Goal: Task Accomplishment & Management: Manage account settings

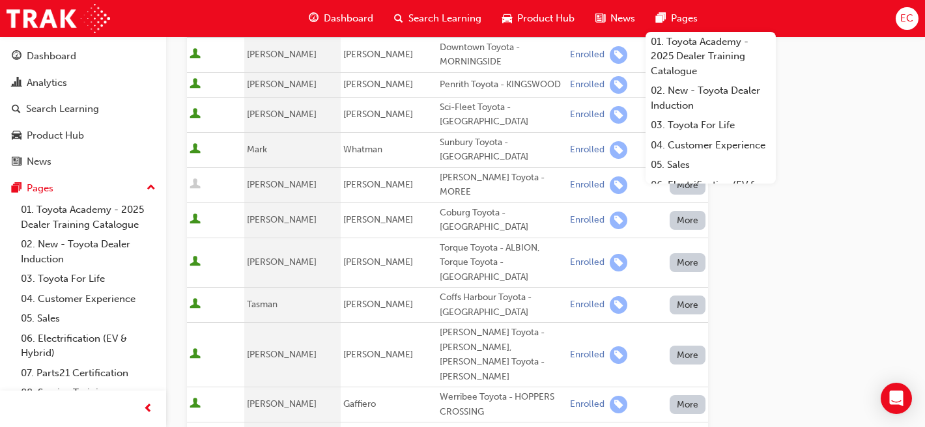
scroll to position [394, 0]
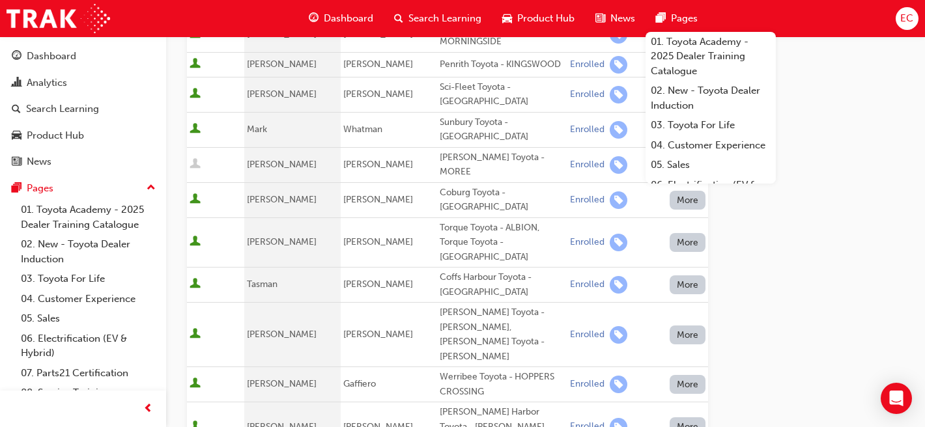
click at [758, 277] on div "Go to session detail page Manage attendance for Leading Reignite Part 2 - Virtu…" at bounding box center [545, 203] width 717 height 1123
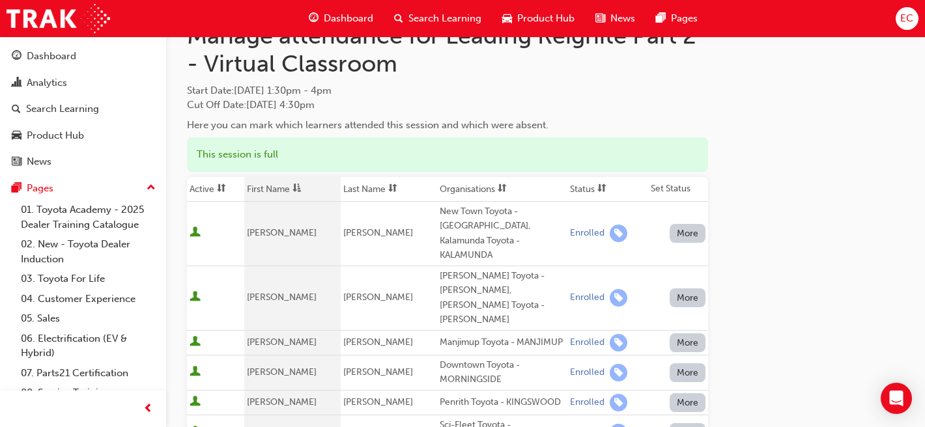
scroll to position [55, 0]
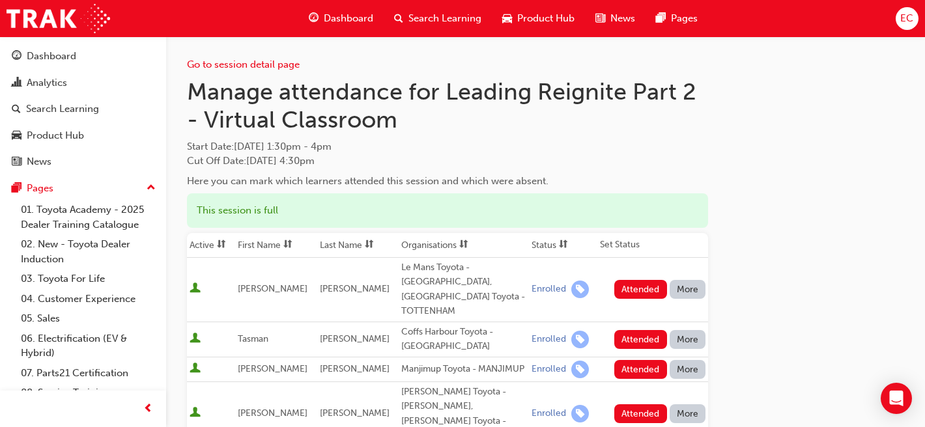
click at [280, 244] on th "First Name" at bounding box center [275, 245] width 81 height 25
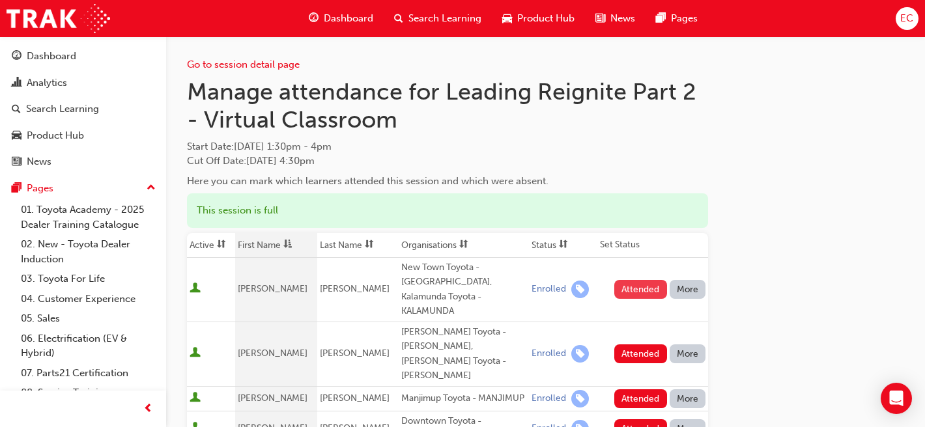
click at [646, 280] on button "Attended" at bounding box center [640, 289] width 53 height 19
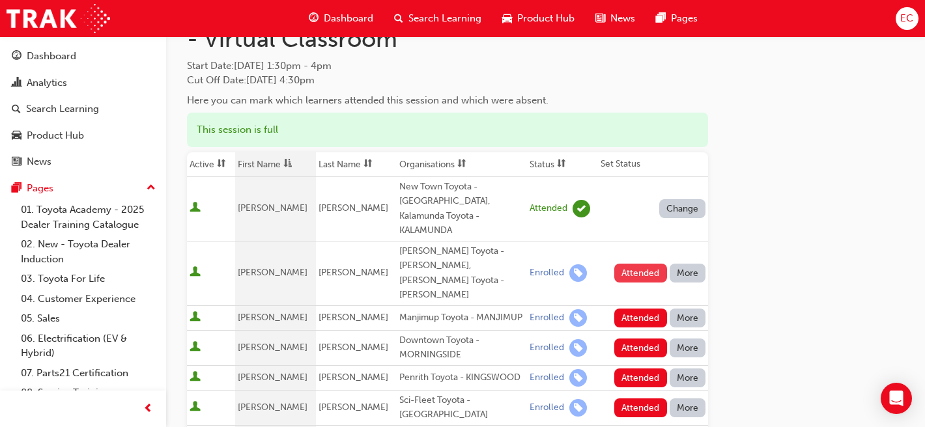
click at [634, 264] on button "Attended" at bounding box center [640, 273] width 53 height 19
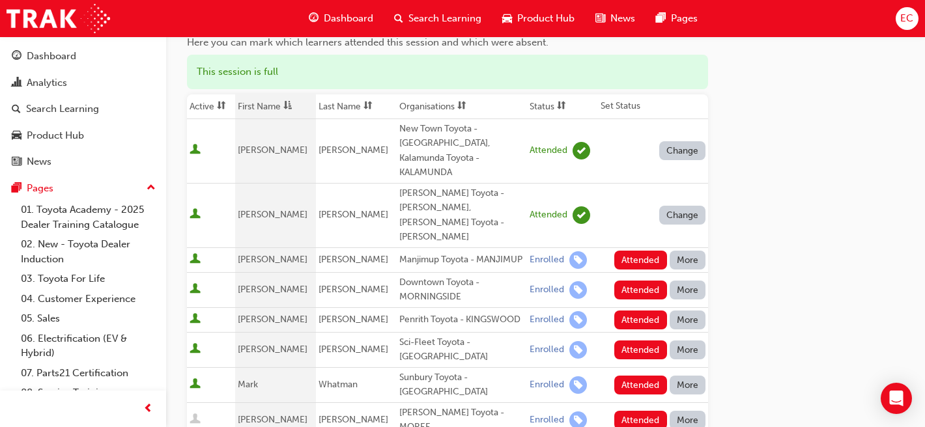
scroll to position [149, 0]
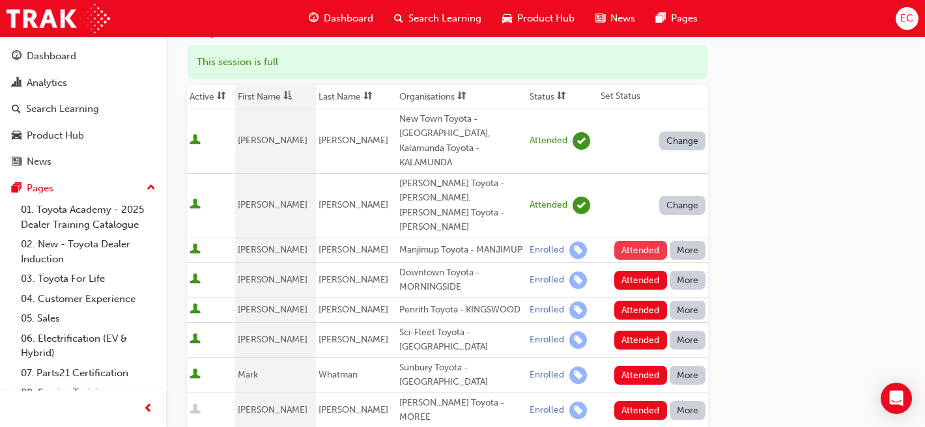
click at [638, 241] on button "Attended" at bounding box center [640, 250] width 53 height 19
click at [639, 271] on button "Attended" at bounding box center [640, 280] width 53 height 19
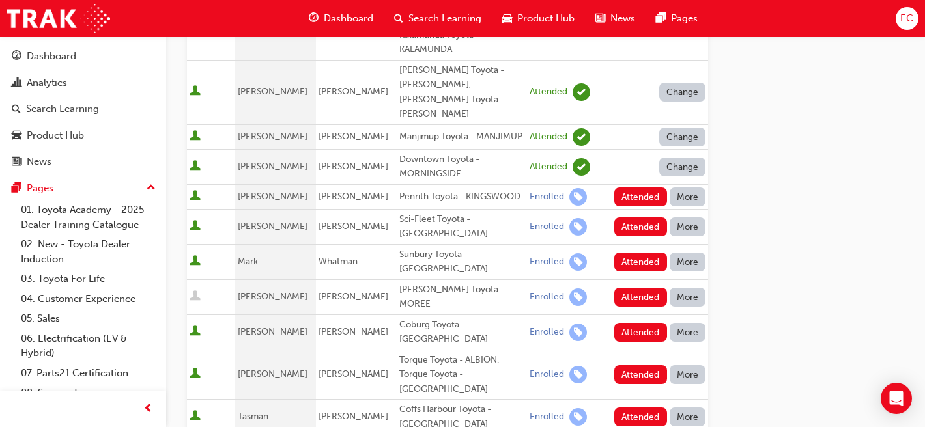
scroll to position [263, 0]
click at [636, 187] on button "Attended" at bounding box center [640, 196] width 53 height 19
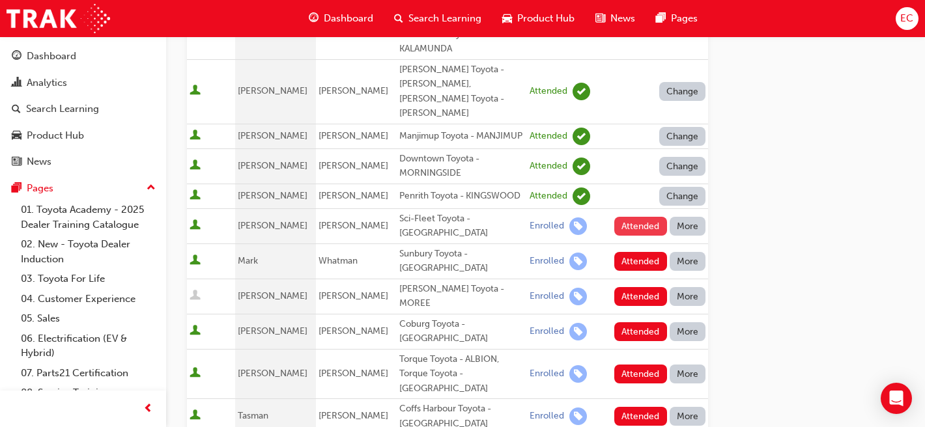
click at [636, 217] on button "Attended" at bounding box center [640, 226] width 53 height 19
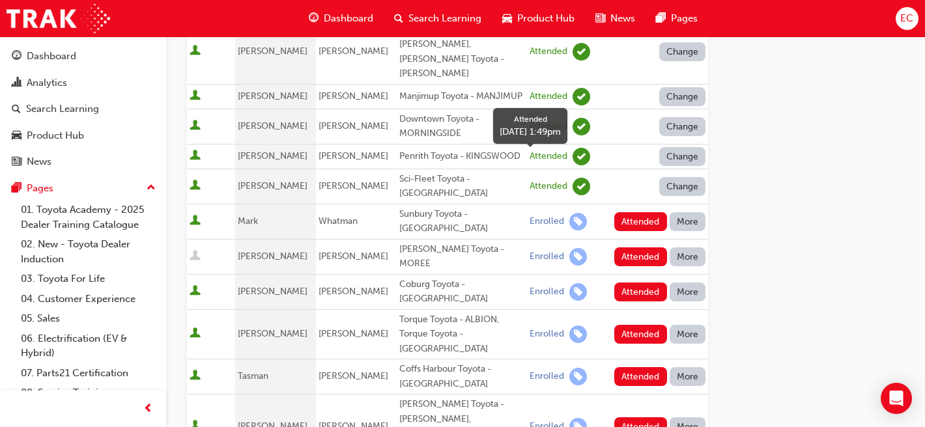
scroll to position [307, 0]
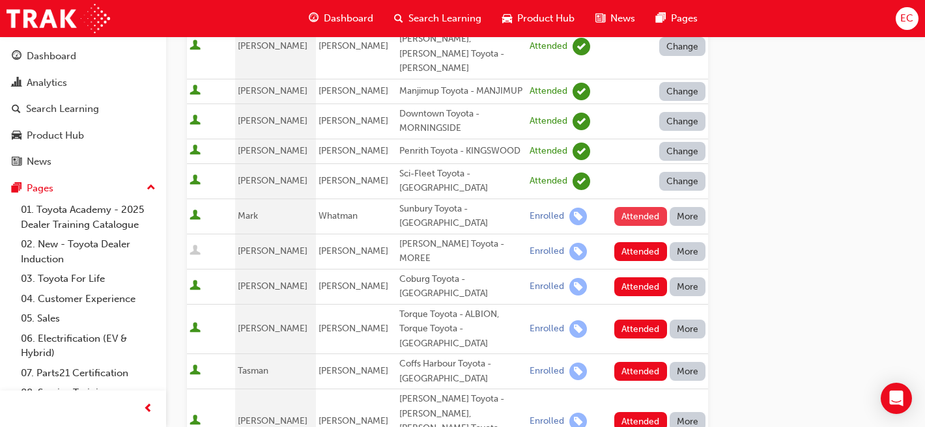
click at [627, 207] on button "Attended" at bounding box center [640, 216] width 53 height 19
click at [638, 320] on button "Attended" at bounding box center [640, 329] width 53 height 19
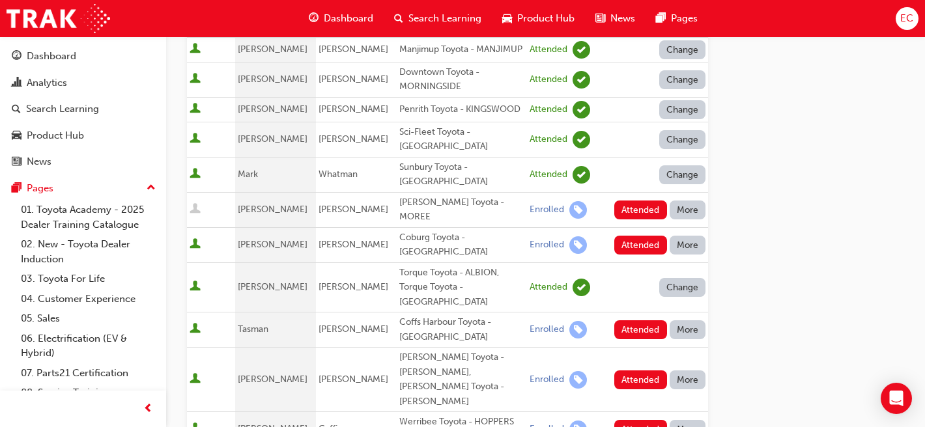
scroll to position [361, 0]
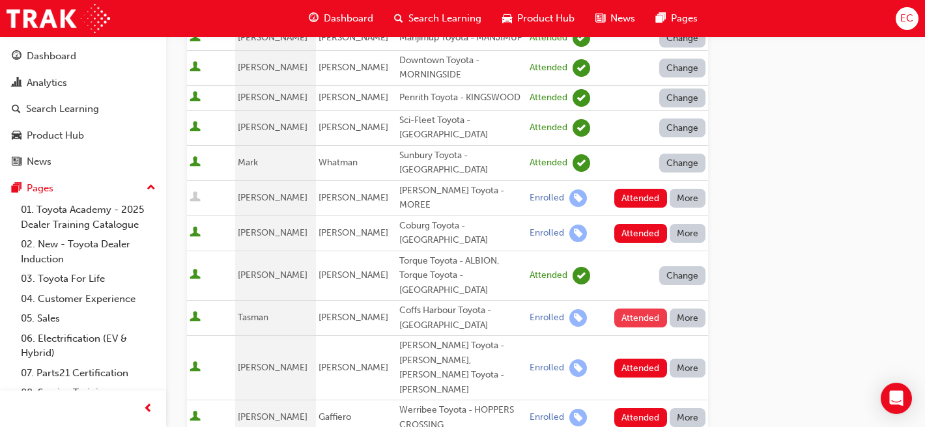
click at [639, 309] on button "Attended" at bounding box center [640, 318] width 53 height 19
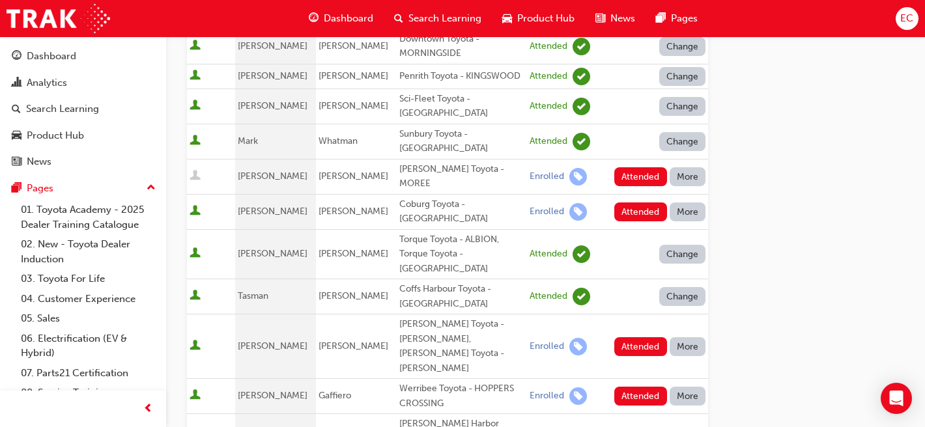
scroll to position [384, 0]
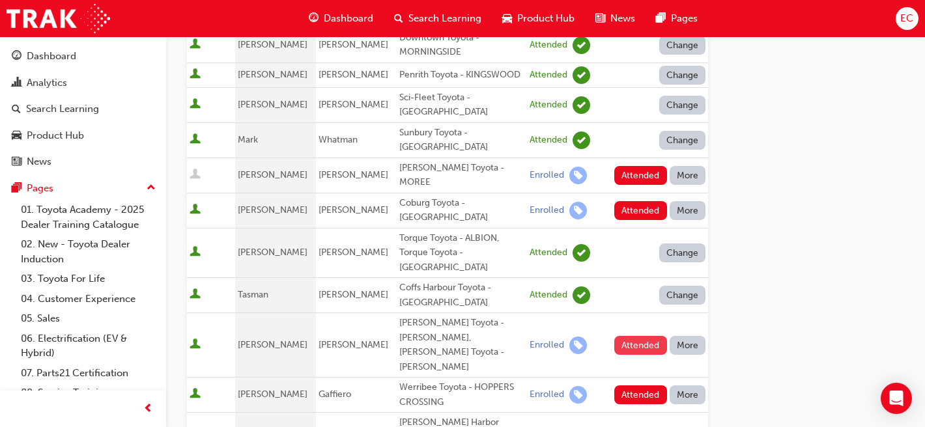
click at [637, 336] on button "Attended" at bounding box center [640, 345] width 53 height 19
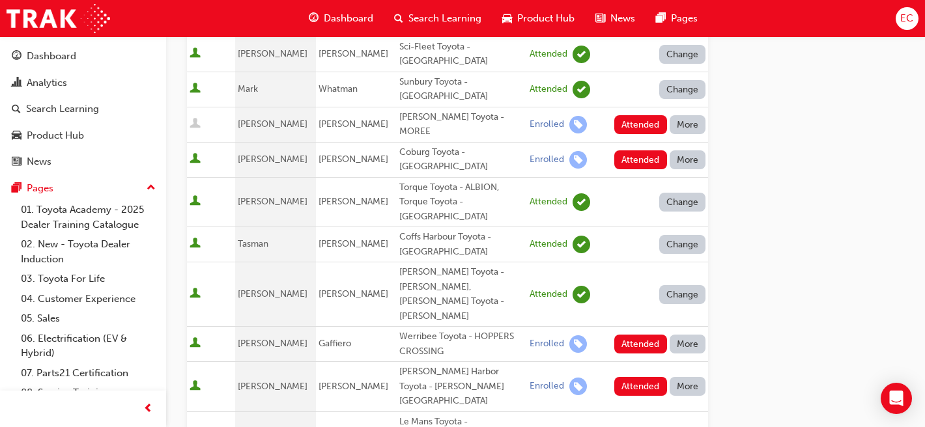
scroll to position [452, 0]
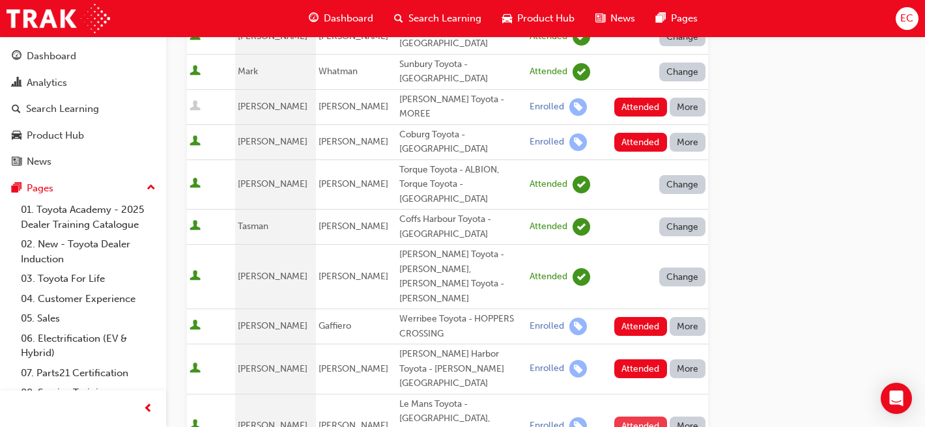
click at [643, 417] on button "Attended" at bounding box center [640, 426] width 53 height 19
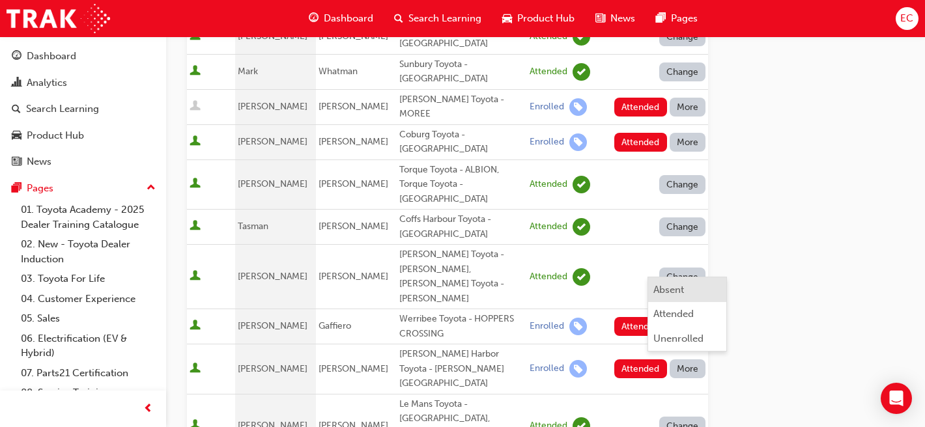
click at [668, 293] on div "Absent" at bounding box center [668, 290] width 31 height 15
click at [687, 360] on button "More" at bounding box center [688, 369] width 36 height 19
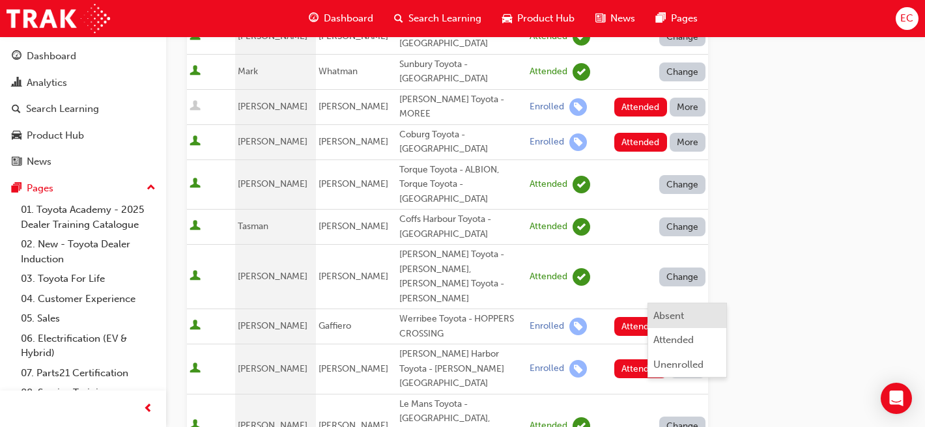
click at [668, 313] on div "Absent" at bounding box center [668, 316] width 31 height 15
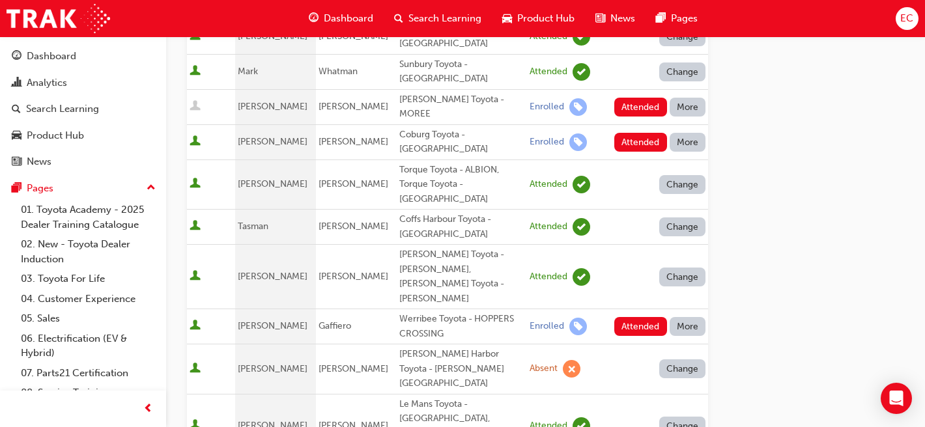
click at [691, 317] on button "More" at bounding box center [688, 326] width 36 height 19
click at [677, 279] on div "Absent" at bounding box center [668, 281] width 31 height 15
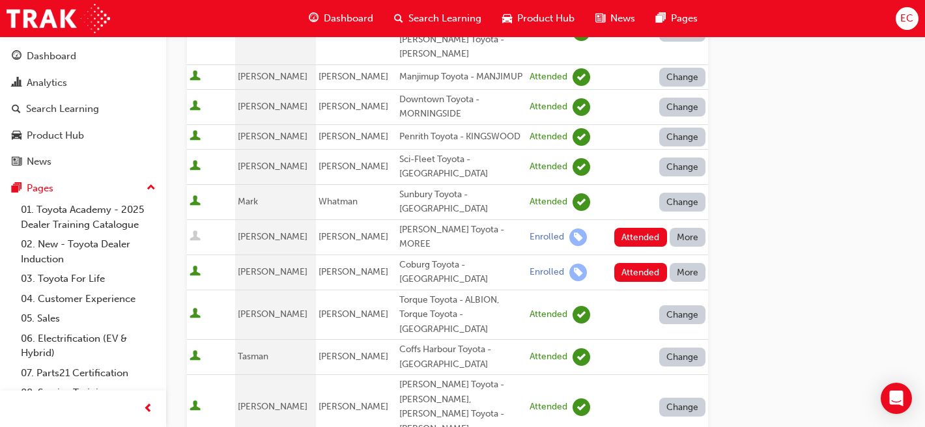
scroll to position [315, 0]
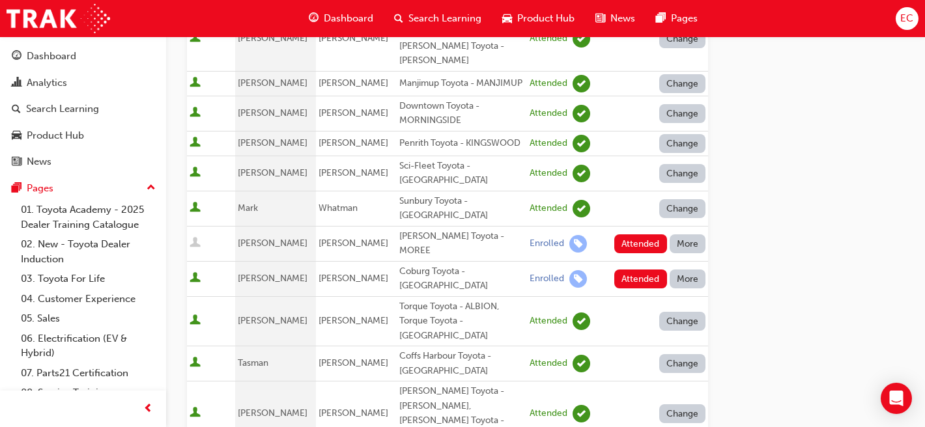
click at [689, 270] on button "More" at bounding box center [688, 279] width 36 height 19
click at [674, 242] on button "Absent" at bounding box center [687, 252] width 78 height 25
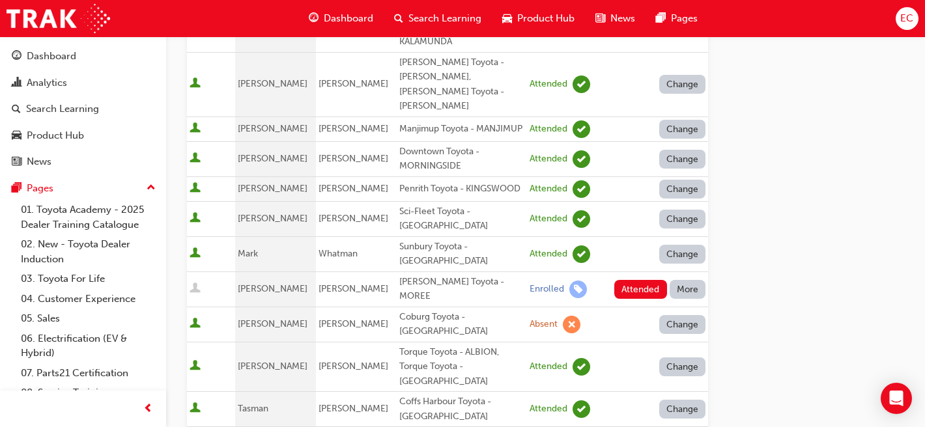
scroll to position [261, 0]
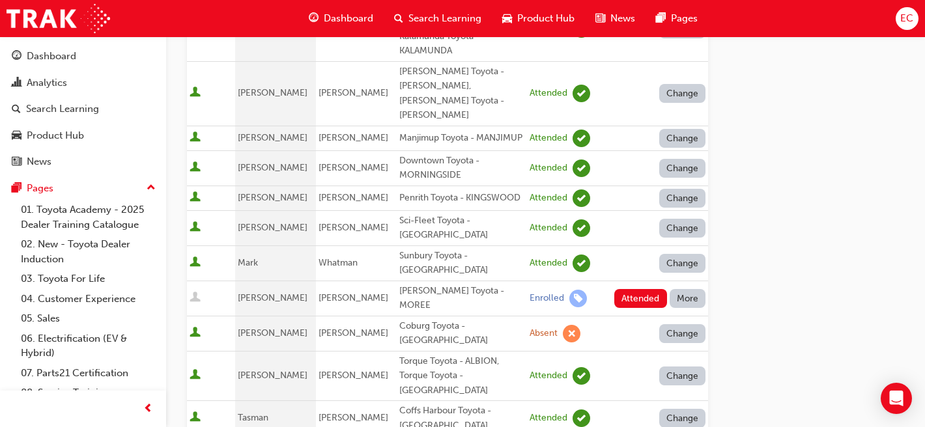
click at [682, 289] on button "More" at bounding box center [688, 298] width 36 height 19
click at [666, 273] on button "Absent" at bounding box center [687, 283] width 78 height 25
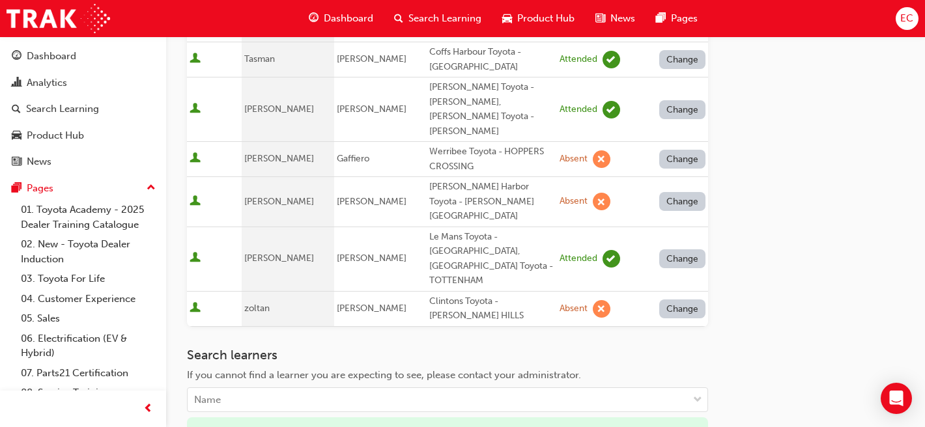
scroll to position [623, 0]
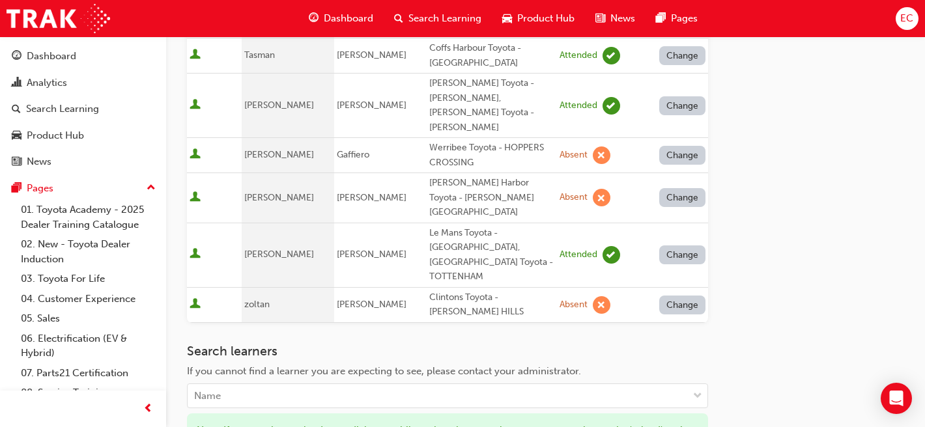
click at [228, 391] on div "Search learners If you cannot find a learner you are expecting to see, please c…" at bounding box center [447, 417] width 521 height 146
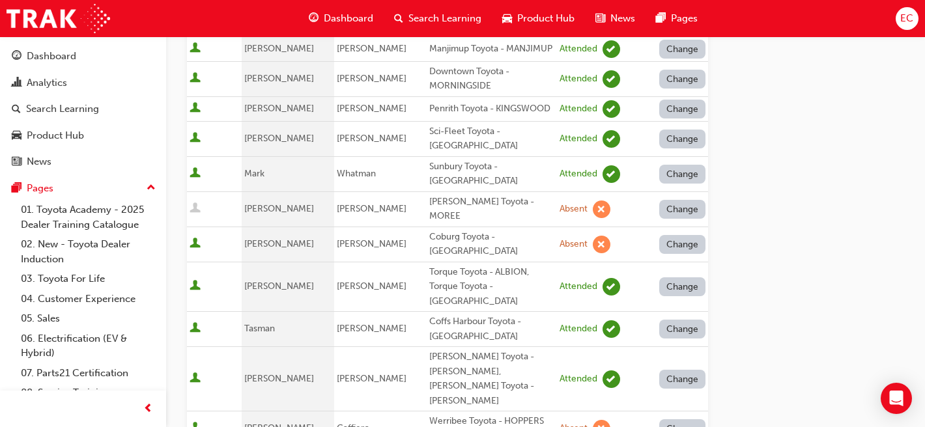
scroll to position [0, 0]
